Goal: Task Accomplishment & Management: Manage account settings

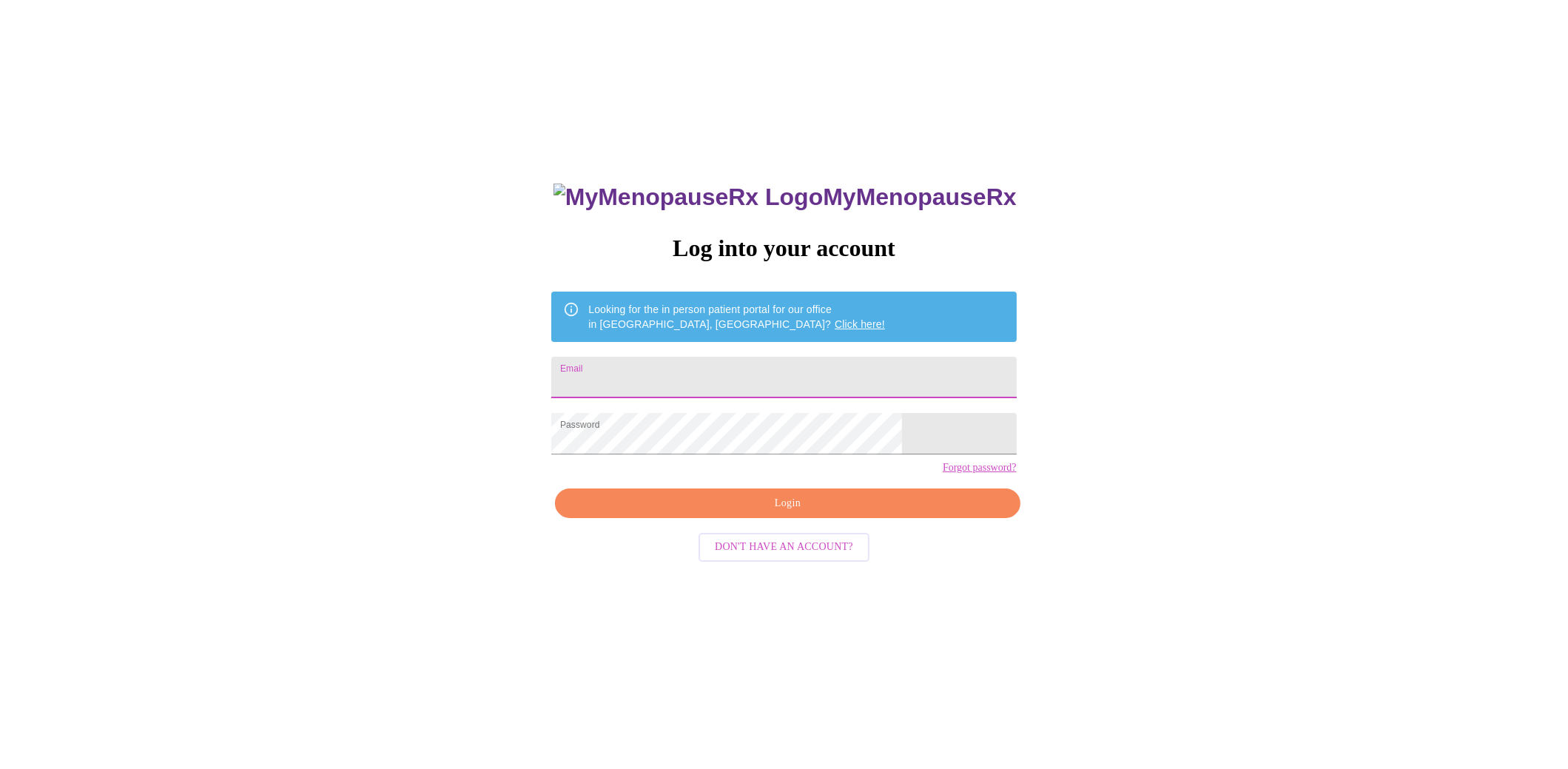
click at [758, 376] on input "Email" at bounding box center [784, 377] width 464 height 42
type input "[EMAIL_ADDRESS][DOMAIN_NAME]"
click at [781, 513] on span "Login" at bounding box center [787, 504] width 431 height 18
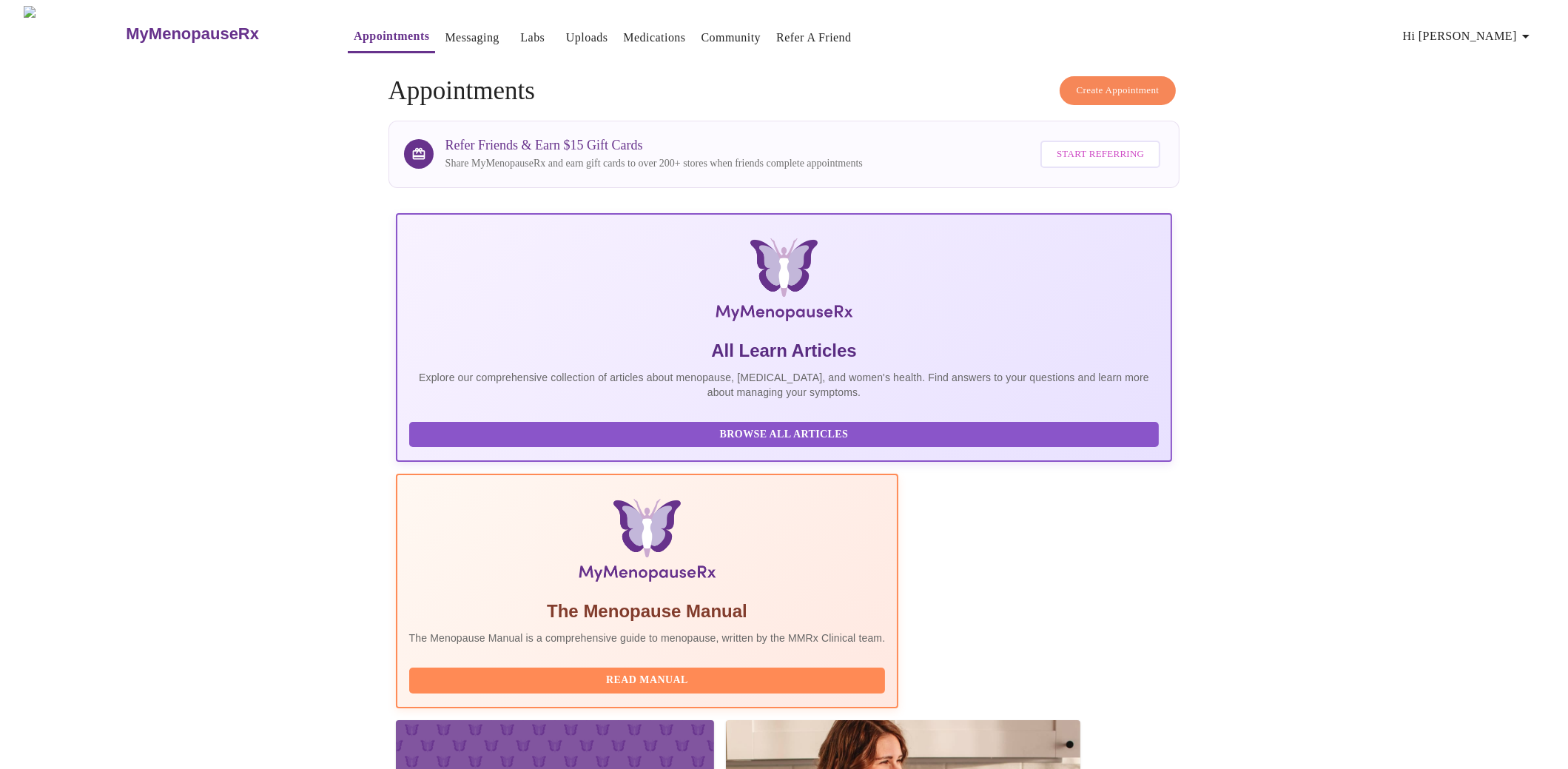
click at [125, 25] on h3 "MyMenopauseRx" at bounding box center [192, 34] width 134 height 19
click at [1501, 34] on span "Hi [PERSON_NAME]" at bounding box center [1469, 35] width 132 height 21
